Goal: Task Accomplishment & Management: Manage account settings

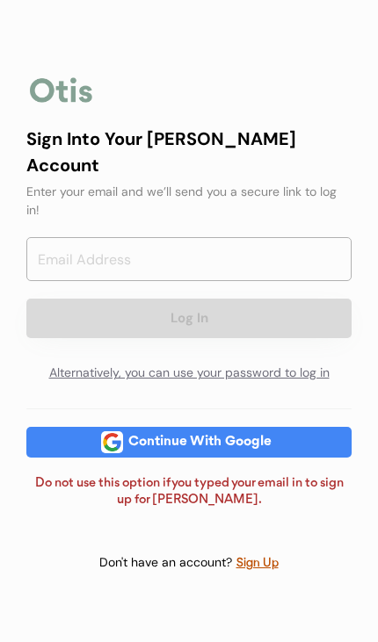
click at [210, 237] on input "email" at bounding box center [188, 259] width 325 height 44
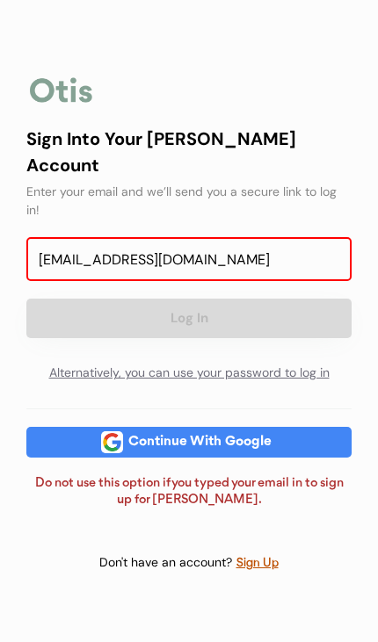
type input "[EMAIL_ADDRESS][DOMAIN_NAME]"
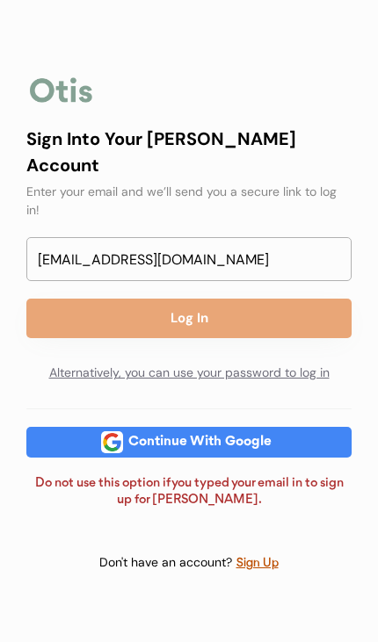
click at [263, 299] on button "Log In" at bounding box center [188, 319] width 325 height 40
click at [254, 299] on button "Log In" at bounding box center [188, 319] width 325 height 40
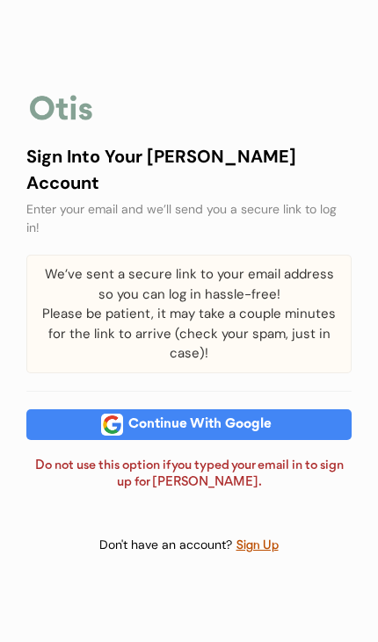
click at [272, 418] on div "Continue With Google" at bounding box center [200, 424] width 154 height 13
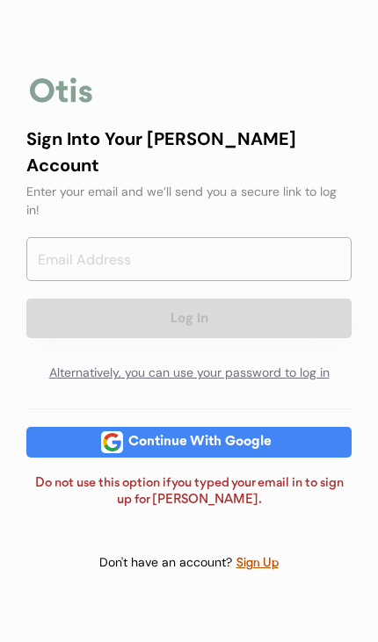
click at [277, 237] on input "email" at bounding box center [188, 259] width 325 height 44
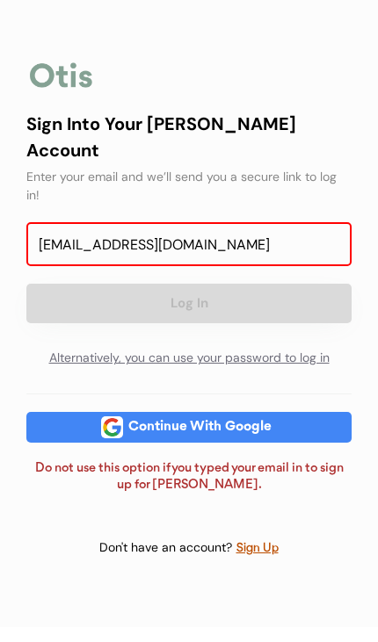
type input "[EMAIL_ADDRESS][DOMAIN_NAME]"
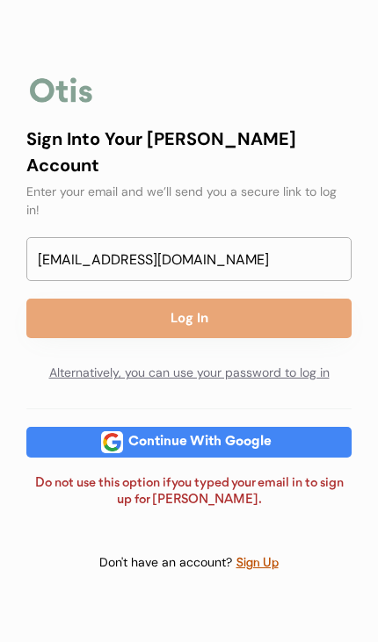
click at [268, 299] on button "Log In" at bounding box center [188, 319] width 325 height 40
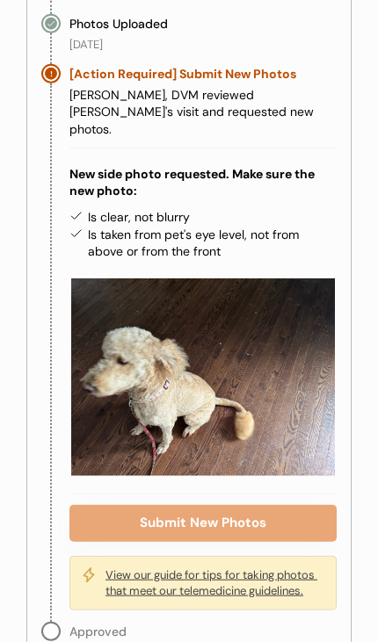
scroll to position [593, 0]
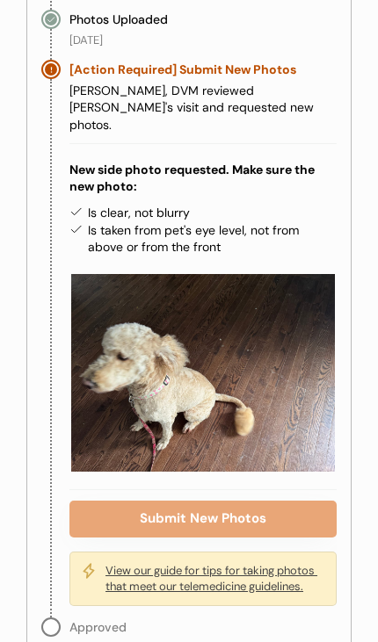
click at [245, 501] on button "Submit New Photos" at bounding box center [202, 519] width 267 height 37
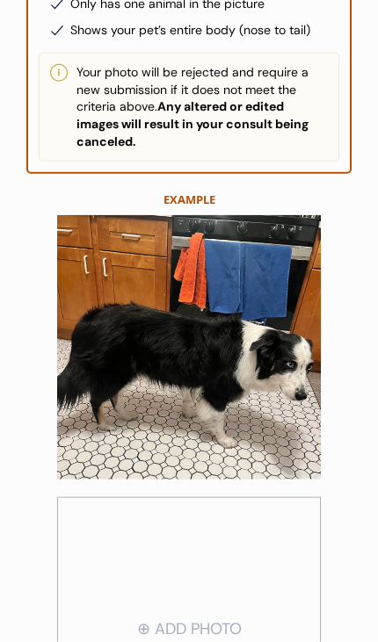
scroll to position [419, 0]
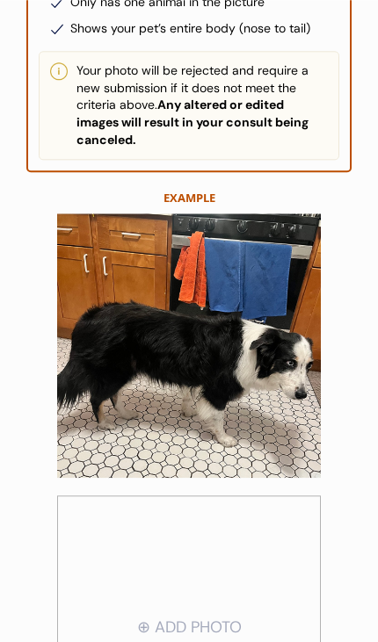
click at [220, 615] on input "file" at bounding box center [189, 627] width 262 height 259
type input "C:\fakepath\image.jpg"
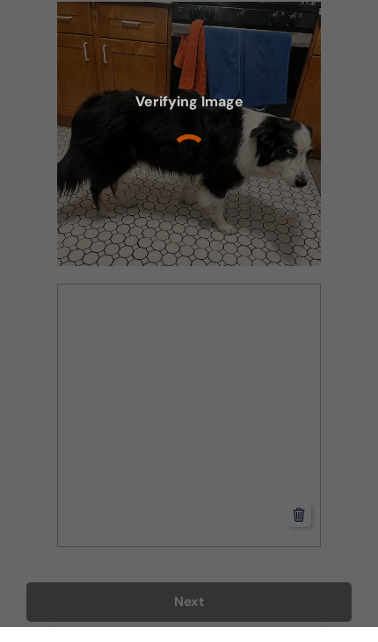
scroll to position [616, 0]
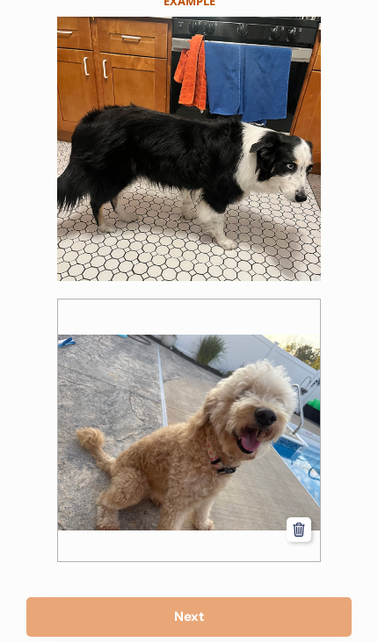
click at [226, 615] on button "Next" at bounding box center [188, 617] width 325 height 40
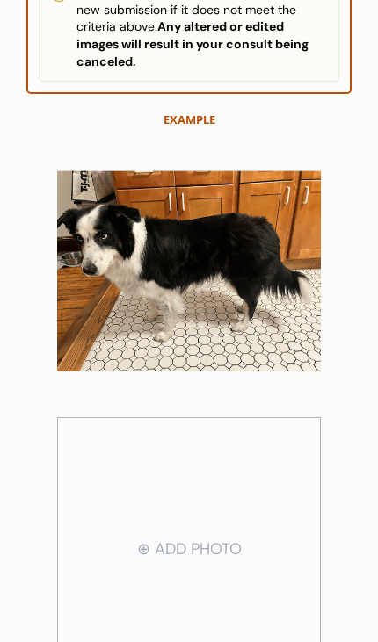
scroll to position [497, 0]
click at [196, 545] on input "file" at bounding box center [189, 549] width 262 height 259
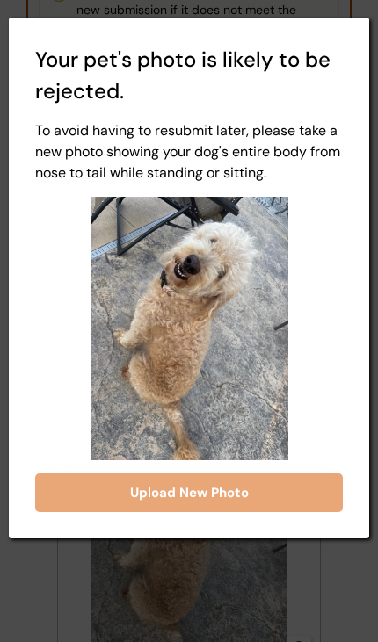
click at [252, 486] on button "Upload New Photo" at bounding box center [188, 492] width 307 height 39
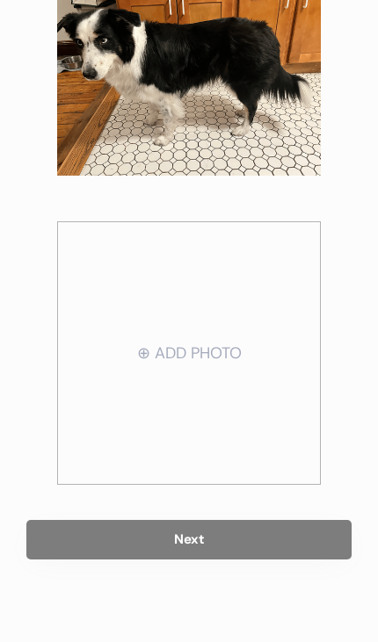
scroll to position [695, 0]
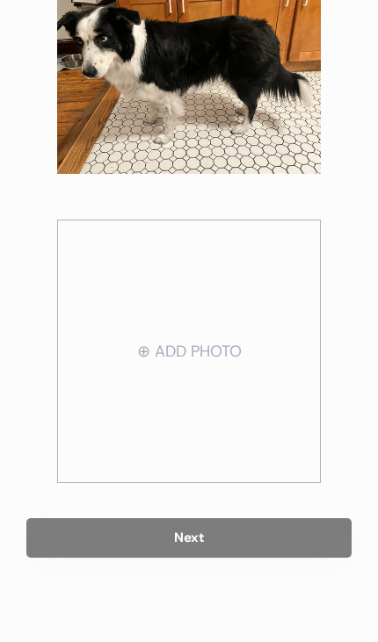
click at [207, 362] on input "file" at bounding box center [189, 351] width 262 height 259
type input "C:\fakepath\image.jpg"
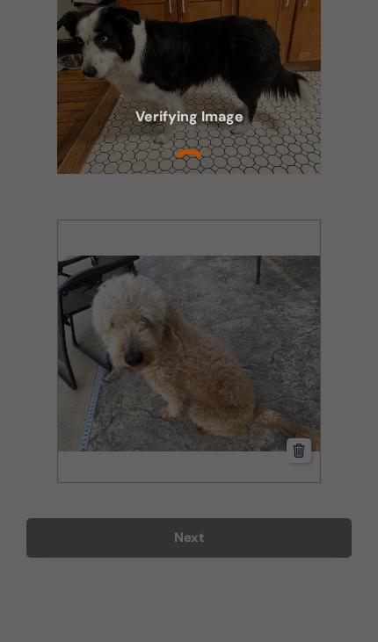
click at [286, 573] on div at bounding box center [189, 321] width 378 height 642
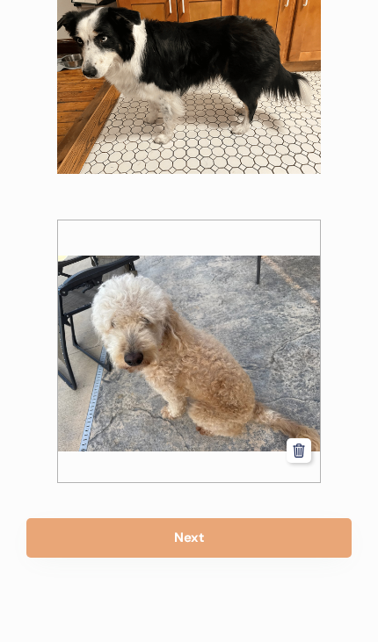
click at [238, 534] on button "Next" at bounding box center [188, 538] width 325 height 40
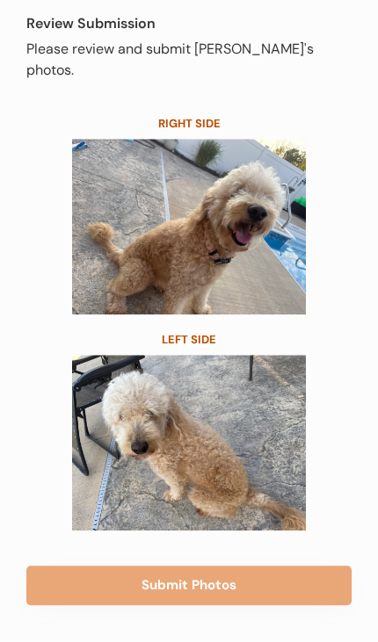
scroll to position [183, 0]
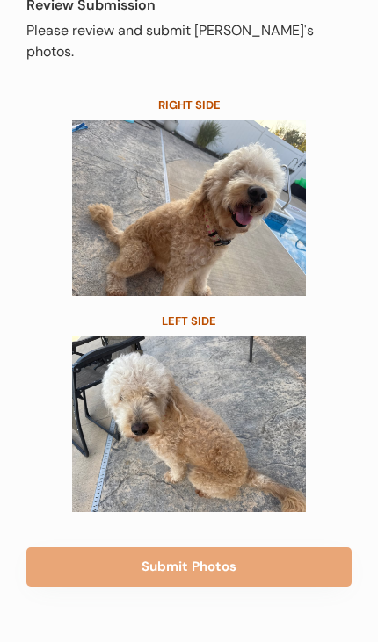
click at [242, 556] on button "Submit Photos" at bounding box center [188, 567] width 325 height 40
